Goal: Transaction & Acquisition: Purchase product/service

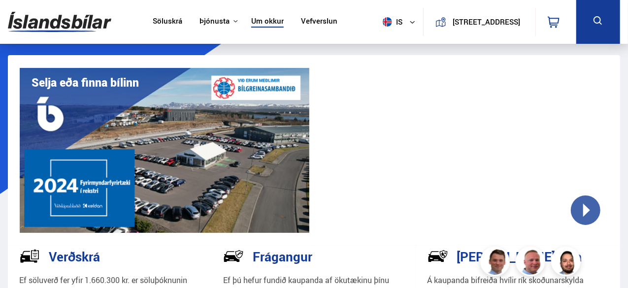
click at [166, 17] on link "Söluskrá" at bounding box center [168, 22] width 30 height 10
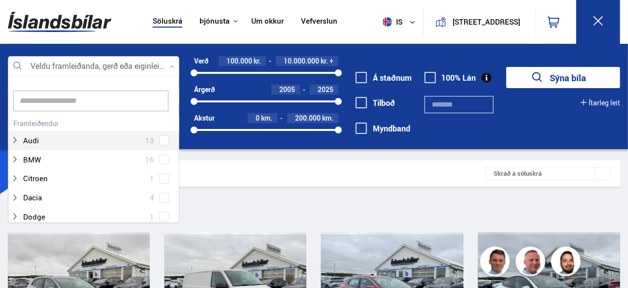
click at [133, 63] on div at bounding box center [93, 67] width 171 height 20
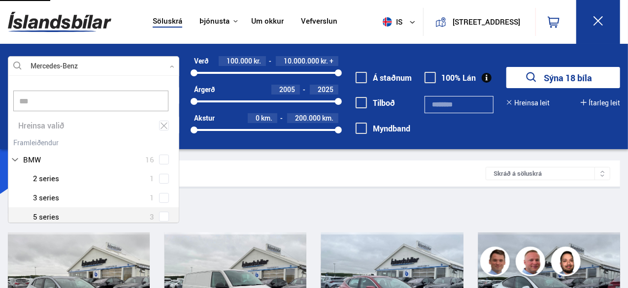
type input "***"
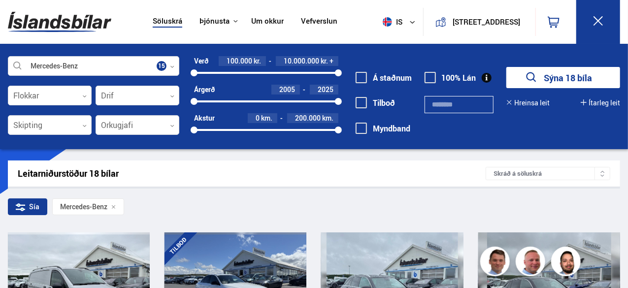
click at [363, 78] on span at bounding box center [361, 77] width 11 height 11
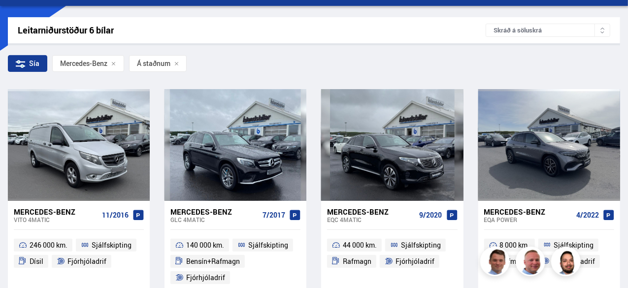
scroll to position [144, 0]
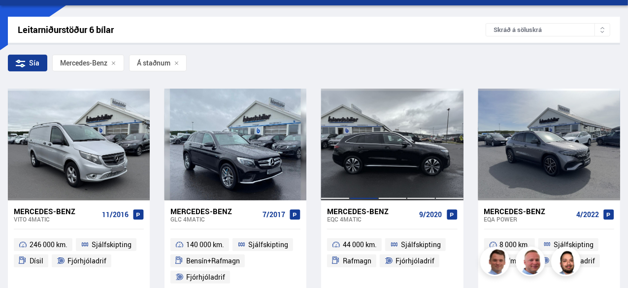
click at [376, 149] on div at bounding box center [364, 144] width 29 height 111
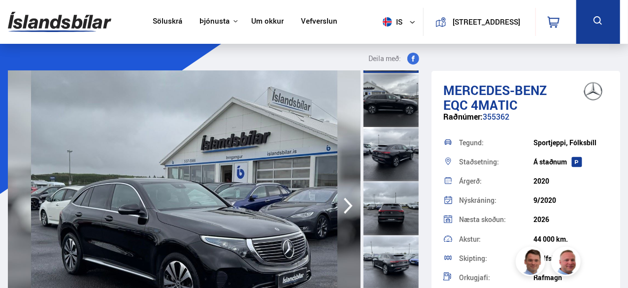
scroll to position [53, 0]
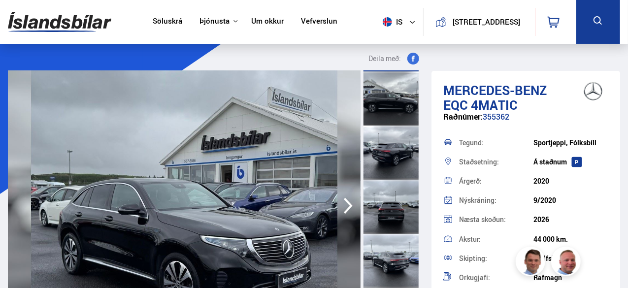
click at [216, 211] on img at bounding box center [184, 205] width 353 height 271
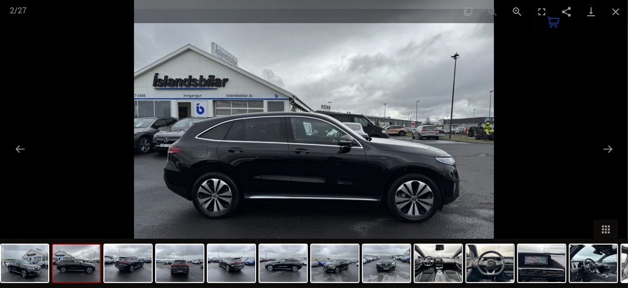
click at [539, 145] on div at bounding box center [314, 144] width 628 height 288
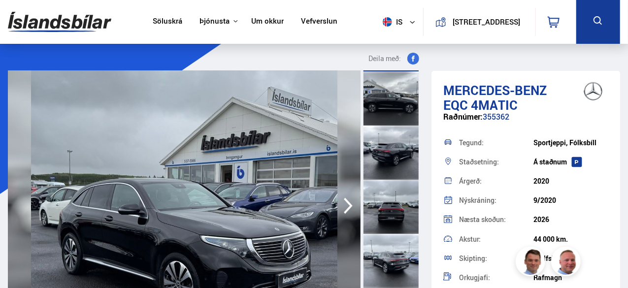
click at [152, 219] on img at bounding box center [184, 205] width 353 height 271
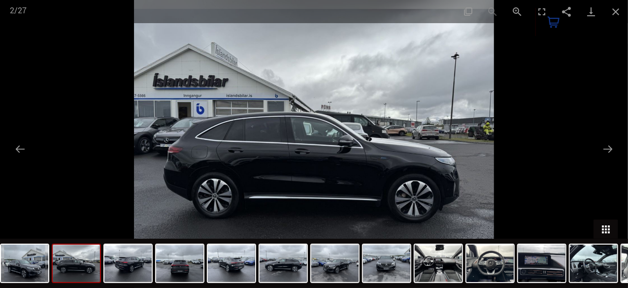
click at [609, 230] on button "Toggle thumbnails" at bounding box center [605, 229] width 25 height 19
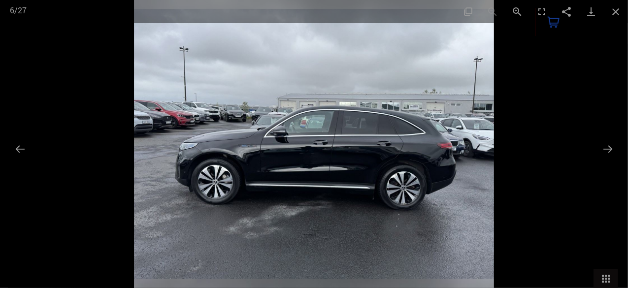
click at [429, 201] on img at bounding box center [314, 144] width 360 height 288
click at [324, 166] on img at bounding box center [314, 144] width 360 height 288
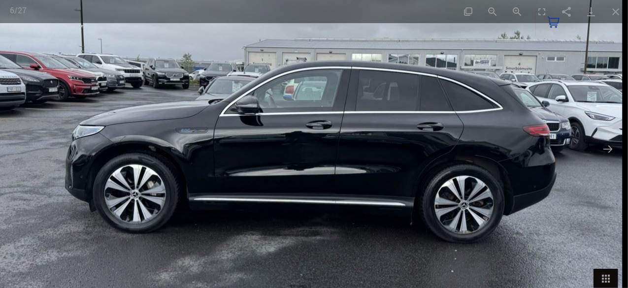
click at [324, 166] on img at bounding box center [308, 128] width 630 height 504
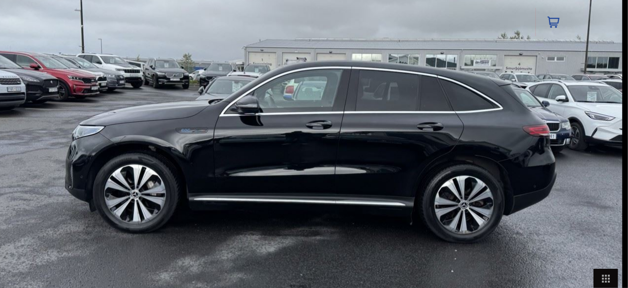
click at [324, 166] on img at bounding box center [308, 128] width 630 height 504
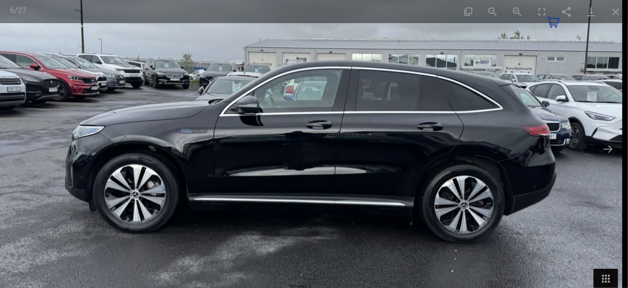
click at [324, 166] on img at bounding box center [308, 128] width 630 height 504
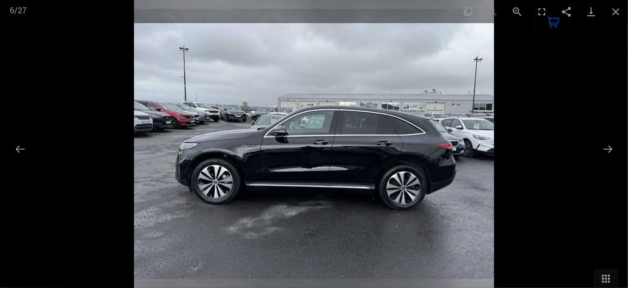
click at [324, 166] on img at bounding box center [314, 144] width 360 height 288
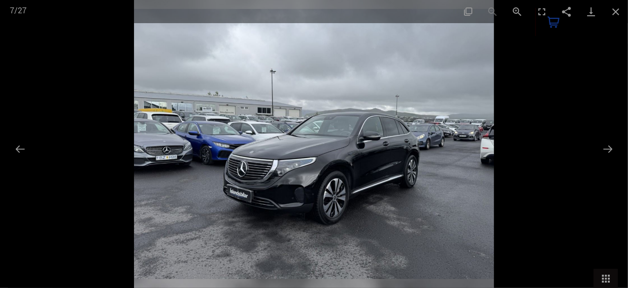
click at [324, 166] on img at bounding box center [314, 144] width 360 height 288
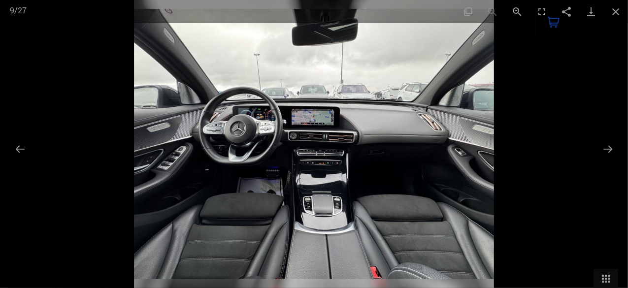
click at [324, 166] on img at bounding box center [314, 144] width 360 height 288
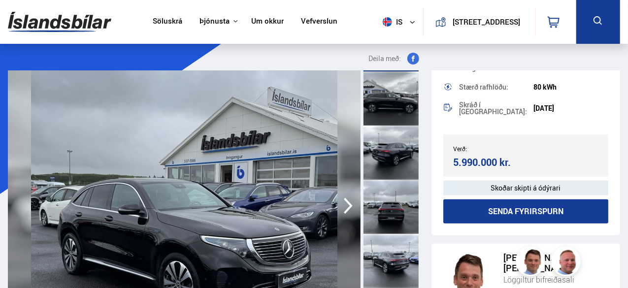
scroll to position [333, 0]
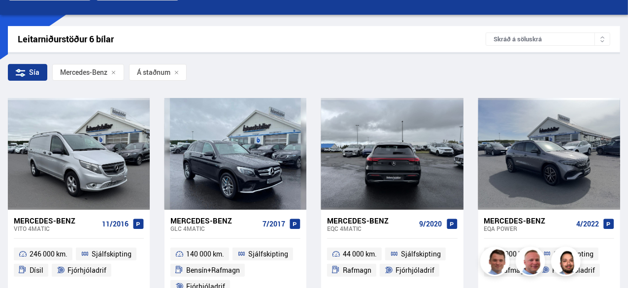
scroll to position [135, 0]
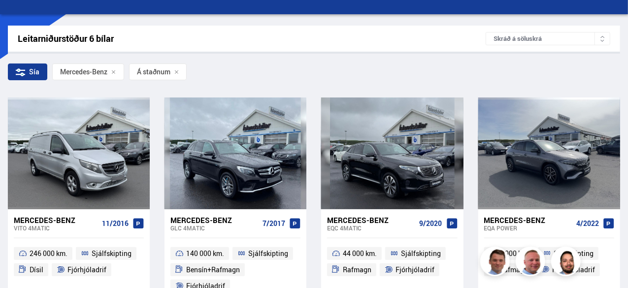
click at [253, 45] on div "Leitarniðurstöður 6 bílar Skráð á [GEOGRAPHIC_DATA]" at bounding box center [314, 39] width 612 height 26
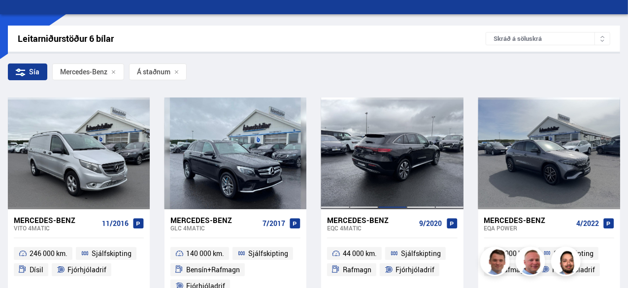
click at [396, 146] on div at bounding box center [392, 153] width 29 height 111
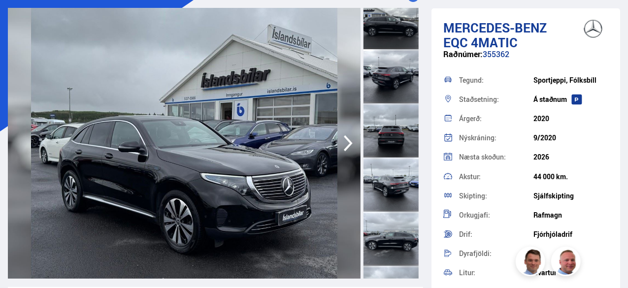
scroll to position [64, 0]
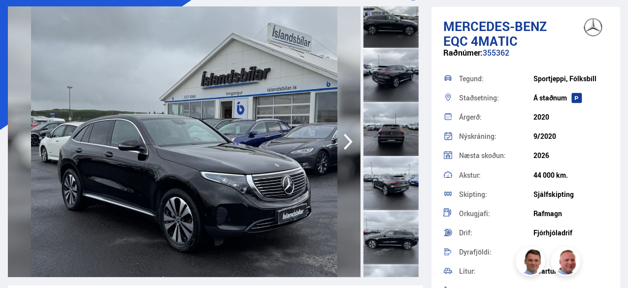
click at [208, 164] on img at bounding box center [184, 141] width 353 height 271
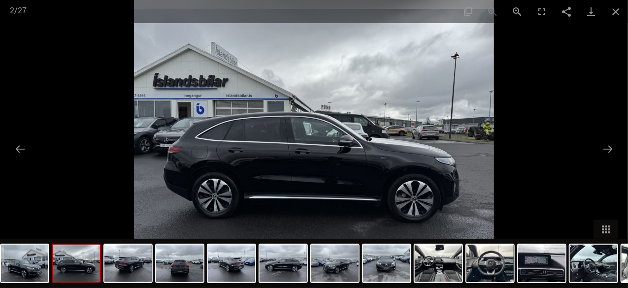
click at [208, 164] on img at bounding box center [314, 144] width 360 height 288
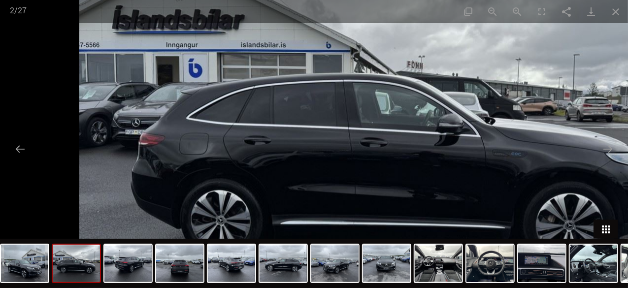
click at [605, 231] on button "Toggle thumbnails" at bounding box center [605, 229] width 25 height 19
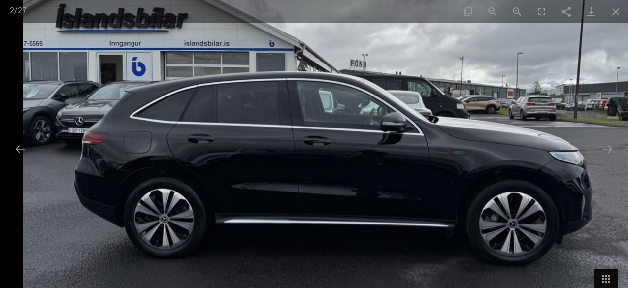
drag, startPoint x: 404, startPoint y: 196, endPoint x: 340, endPoint y: 192, distance: 64.6
click at [340, 192] on img at bounding box center [338, 128] width 630 height 504
